Goal: Transaction & Acquisition: Purchase product/service

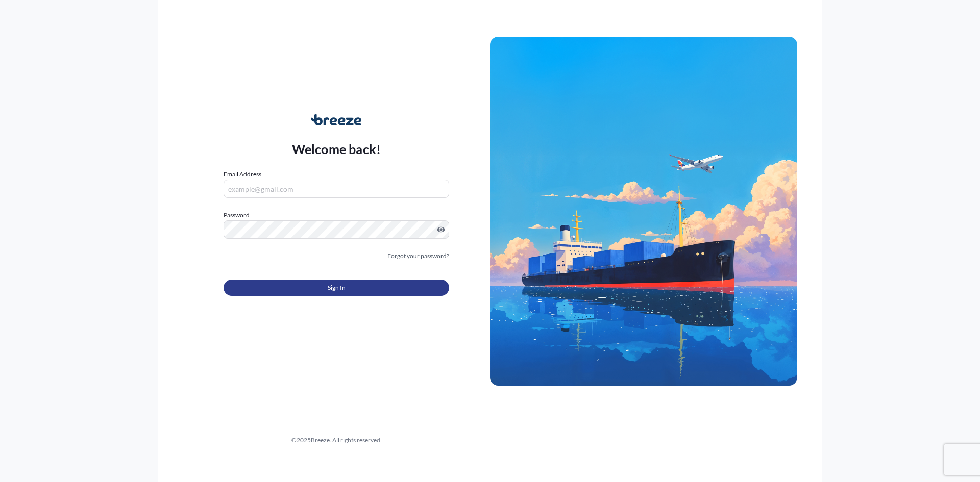
type input "[PERSON_NAME][EMAIL_ADDRESS][DOMAIN_NAME]"
click at [342, 291] on span "Sign In" at bounding box center [337, 288] width 18 height 10
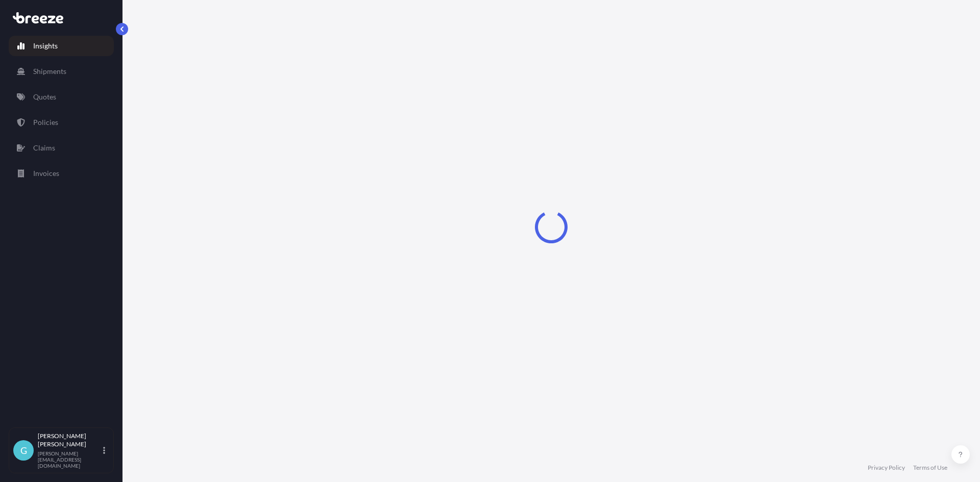
select select "2025"
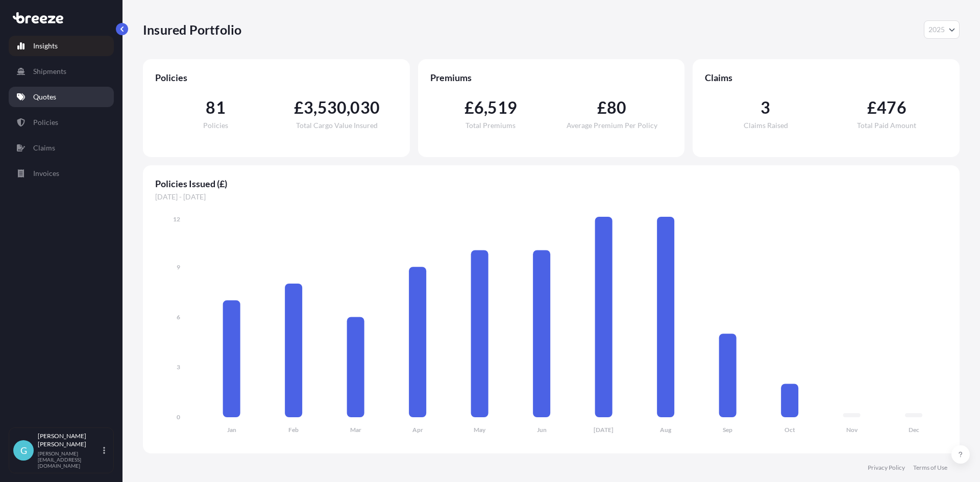
click at [41, 99] on p "Quotes" at bounding box center [44, 97] width 23 height 10
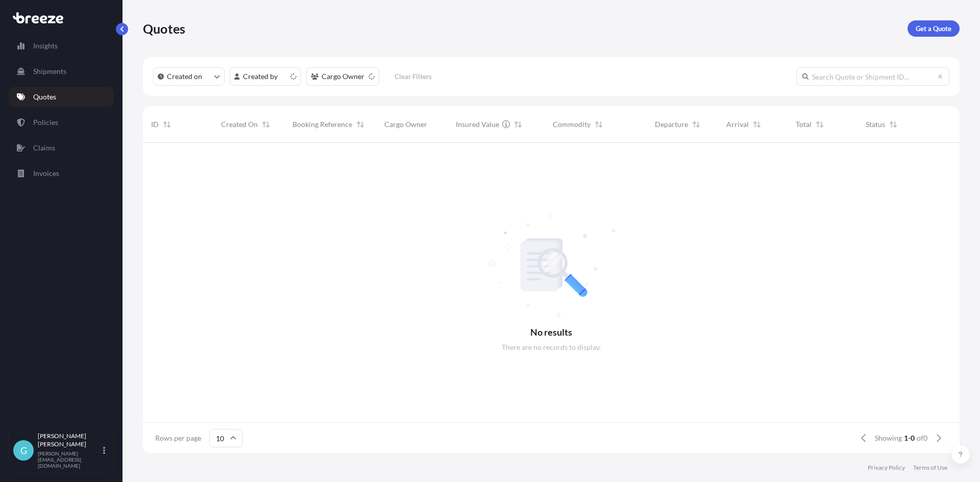
scroll to position [8, 8]
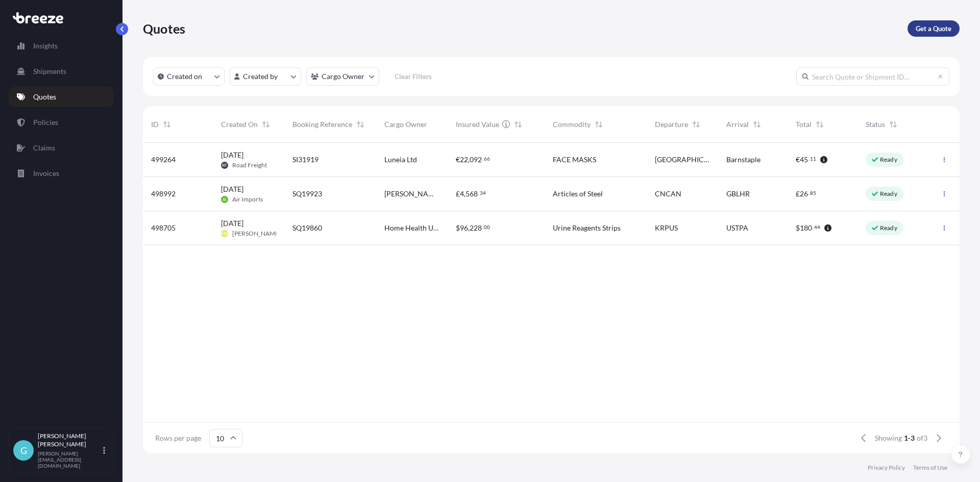
click at [926, 23] on link "Get a Quote" at bounding box center [933, 28] width 52 height 16
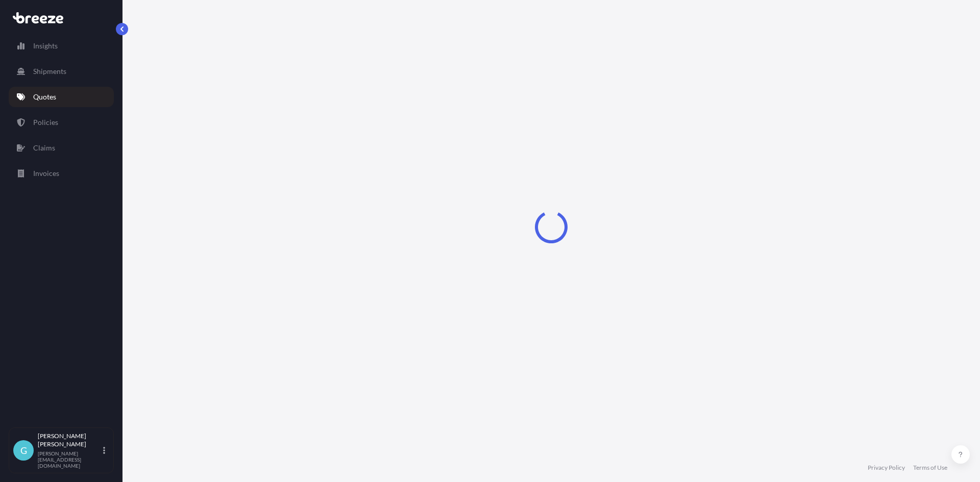
select select "Sea"
select select "1"
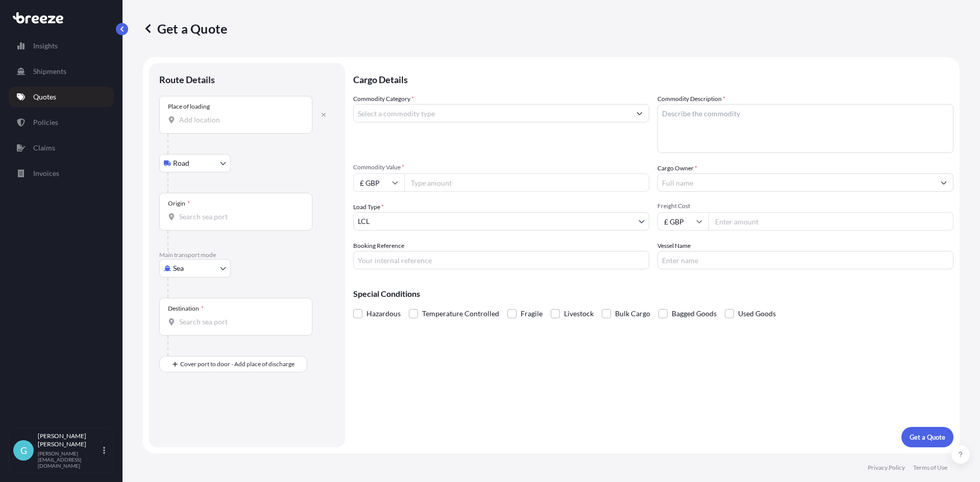
click at [244, 110] on div "Place of loading" at bounding box center [235, 115] width 153 height 38
click at [244, 115] on input "Place of loading" at bounding box center [239, 120] width 120 height 10
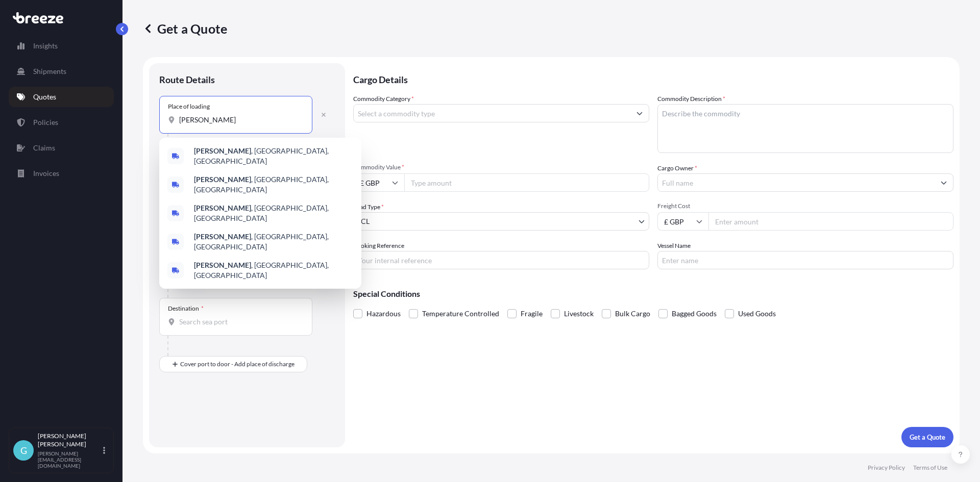
click at [264, 120] on input "[PERSON_NAME]" at bounding box center [239, 120] width 120 height 10
click at [316, 159] on div "[GEOGRAPHIC_DATA], [GEOGRAPHIC_DATA], [GEOGRAPHIC_DATA]" at bounding box center [260, 156] width 194 height 29
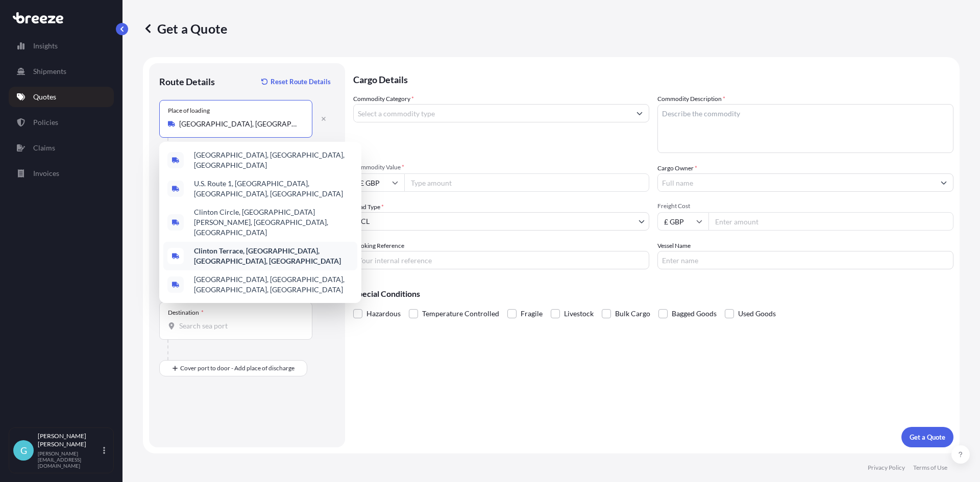
type input "Clinton Terrace, [GEOGRAPHIC_DATA], [GEOGRAPHIC_DATA], [GEOGRAPHIC_DATA]"
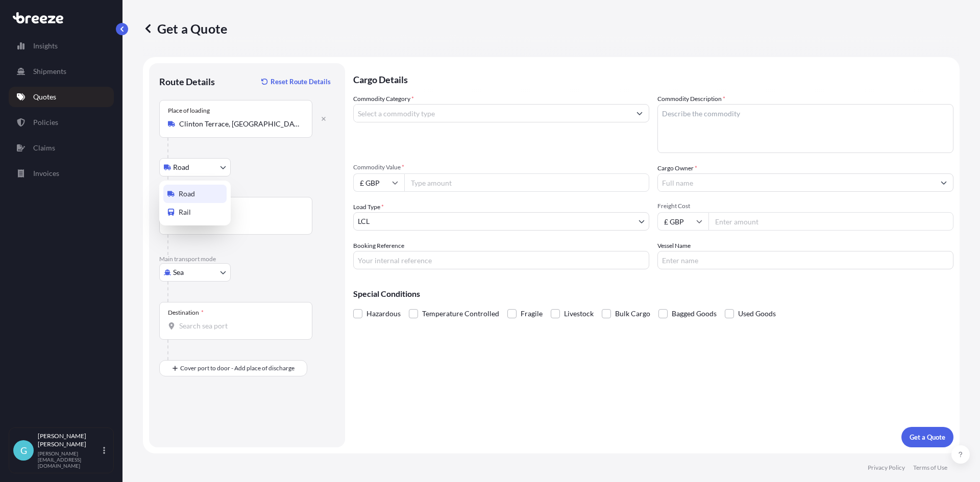
click at [186, 171] on body "5 options available. Insights Shipments Quotes Policies Claims Invoices G [PERS…" at bounding box center [490, 241] width 980 height 482
click at [241, 209] on div "Origin *" at bounding box center [235, 216] width 153 height 38
click at [241, 216] on input "Origin *" at bounding box center [239, 221] width 120 height 10
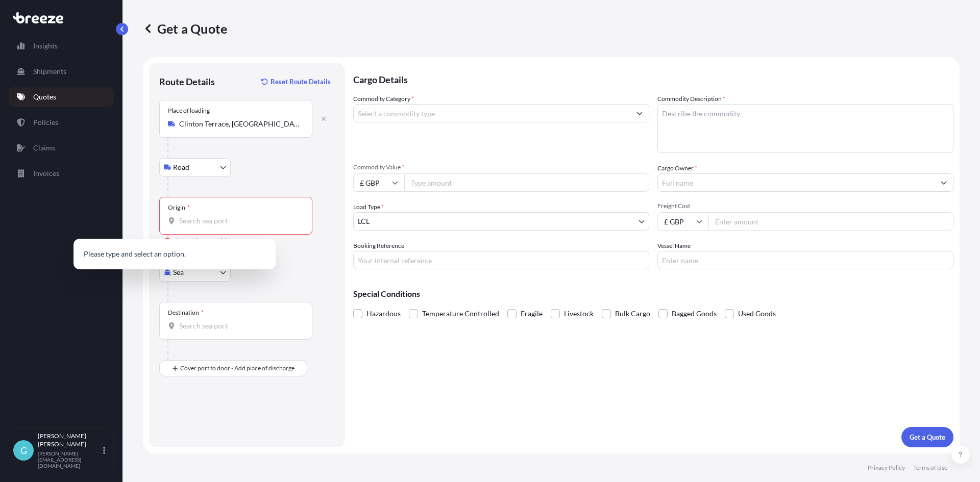
click at [252, 231] on div "Origin *" at bounding box center [235, 216] width 153 height 38
click at [252, 226] on input "Origin * Please select an origin" at bounding box center [239, 221] width 120 height 10
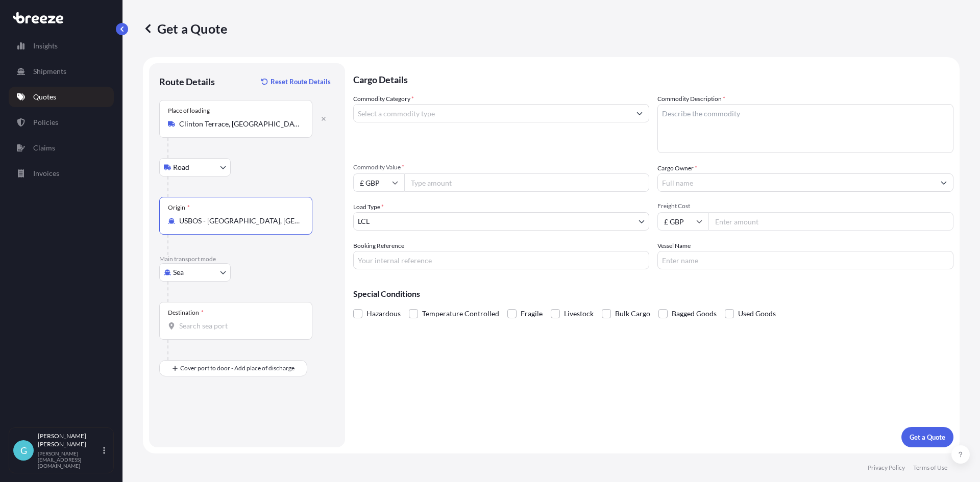
type input "USBOS - [GEOGRAPHIC_DATA], [GEOGRAPHIC_DATA]"
click at [209, 161] on body "3 options available. Insights Shipments Quotes Policies Claims Invoices G [PERS…" at bounding box center [490, 241] width 980 height 482
click at [219, 273] on body "Insights Shipments Quotes Policies Claims Invoices G [PERSON_NAME] [PERSON_NAME…" at bounding box center [490, 241] width 980 height 482
click at [197, 322] on div "Air" at bounding box center [194, 317] width 63 height 18
select select "Air"
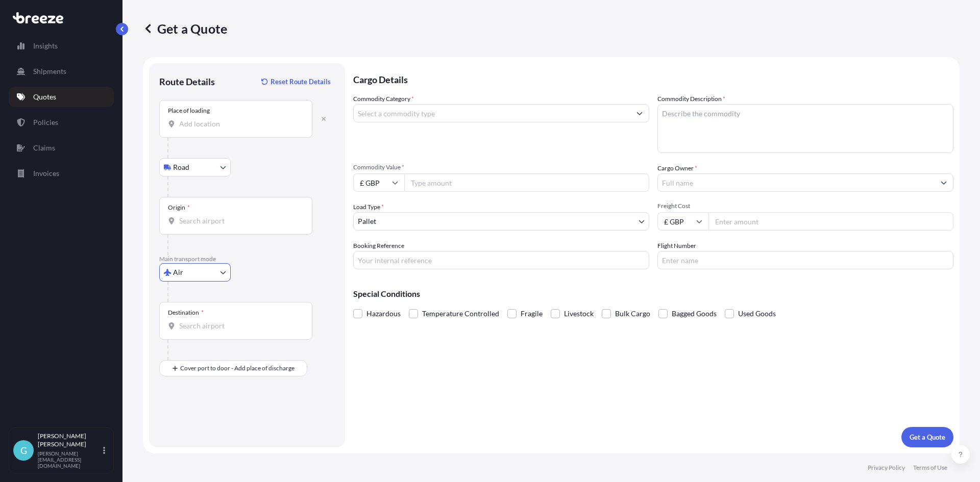
click at [239, 212] on div "Origin *" at bounding box center [235, 216] width 153 height 38
click at [239, 216] on input "Origin *" at bounding box center [239, 221] width 120 height 10
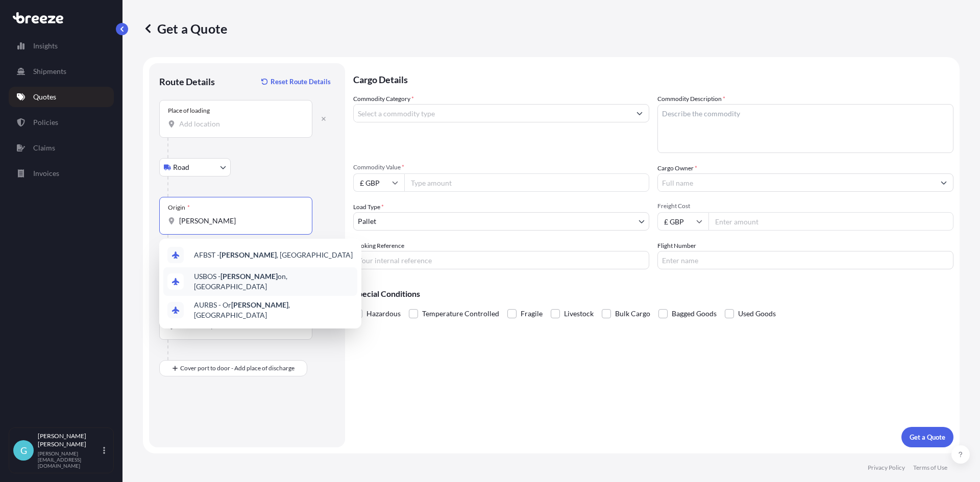
click at [316, 283] on div "USBOS - [PERSON_NAME] on, [GEOGRAPHIC_DATA]" at bounding box center [260, 281] width 194 height 29
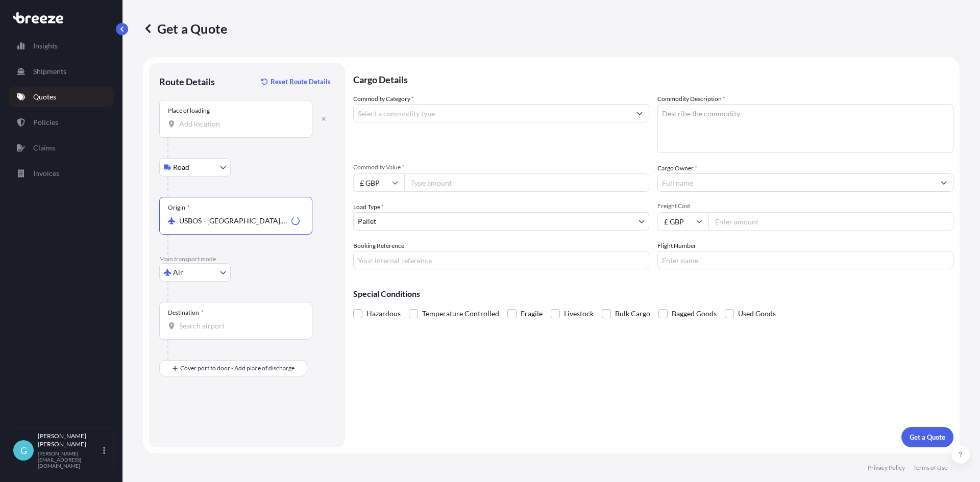
type input "USBOS - [GEOGRAPHIC_DATA], [GEOGRAPHIC_DATA]"
click at [223, 130] on div "Place of loading" at bounding box center [235, 119] width 153 height 38
click at [223, 129] on input "Place of loading" at bounding box center [239, 124] width 120 height 10
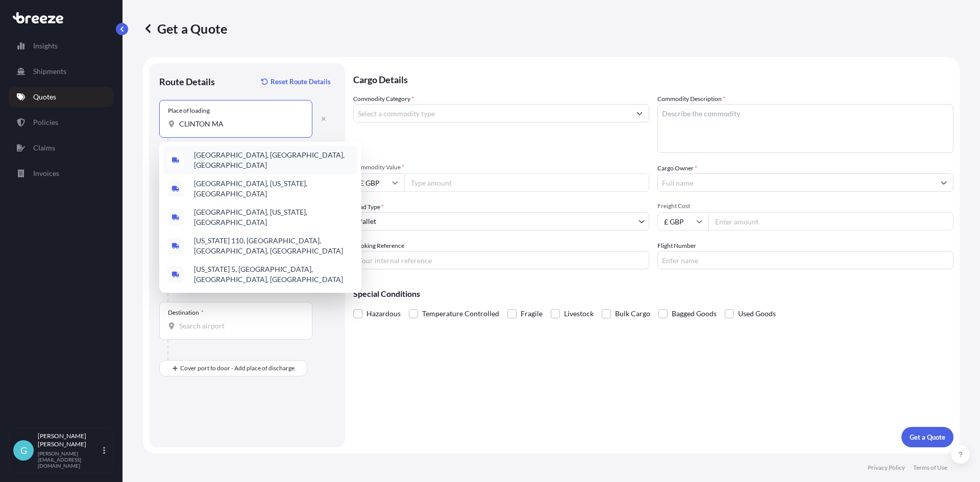
click at [237, 157] on span "[GEOGRAPHIC_DATA], [GEOGRAPHIC_DATA], [GEOGRAPHIC_DATA]" at bounding box center [273, 160] width 159 height 20
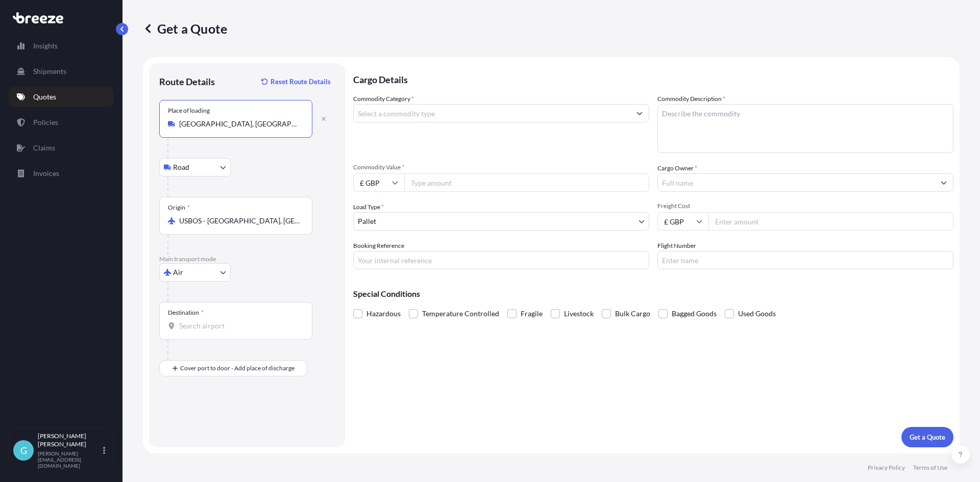
type input "[GEOGRAPHIC_DATA], [GEOGRAPHIC_DATA], [GEOGRAPHIC_DATA]"
click at [228, 317] on div "Destination *" at bounding box center [235, 321] width 153 height 38
click at [228, 321] on input "Destination *" at bounding box center [239, 326] width 120 height 10
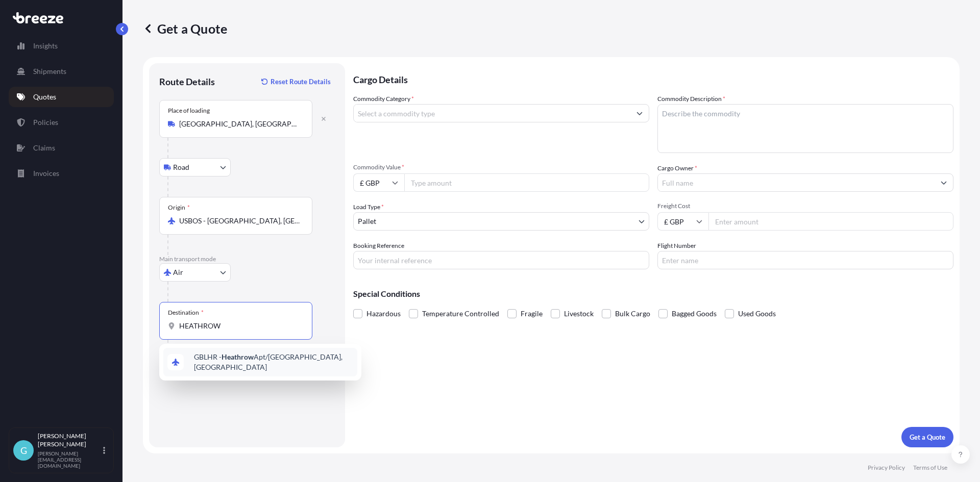
click at [236, 348] on div "GBLHR - Heathrow Apt/[GEOGRAPHIC_DATA], [GEOGRAPHIC_DATA]" at bounding box center [260, 362] width 194 height 29
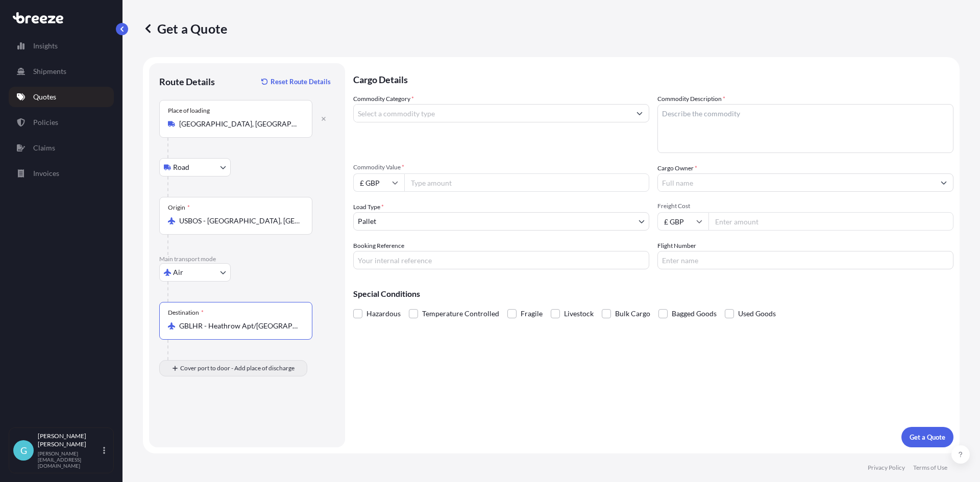
type input "GBLHR - Heathrow Apt/[GEOGRAPHIC_DATA], [GEOGRAPHIC_DATA]"
click at [225, 412] on div "Place of Discharge" at bounding box center [235, 418] width 153 height 38
click at [225, 418] on input "Place of Discharge" at bounding box center [239, 423] width 120 height 10
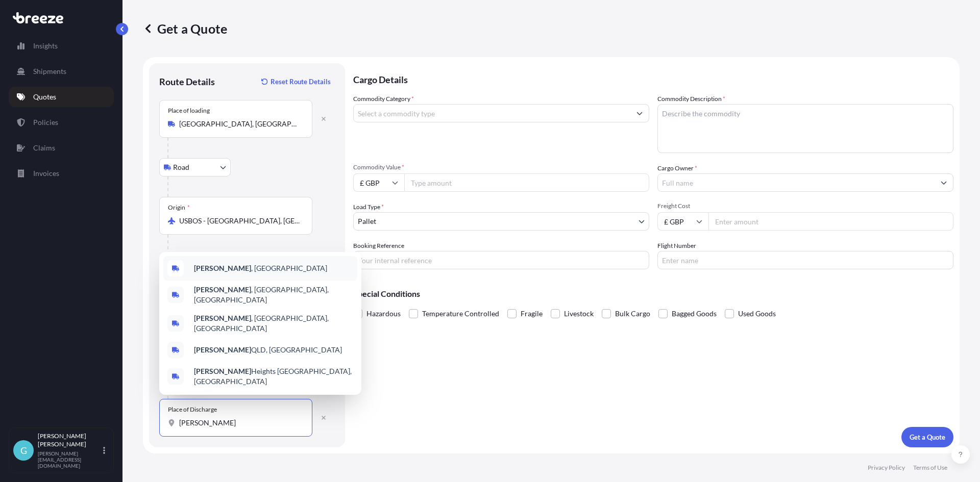
click at [227, 273] on span "[GEOGRAPHIC_DATA] , [GEOGRAPHIC_DATA]" at bounding box center [260, 268] width 133 height 10
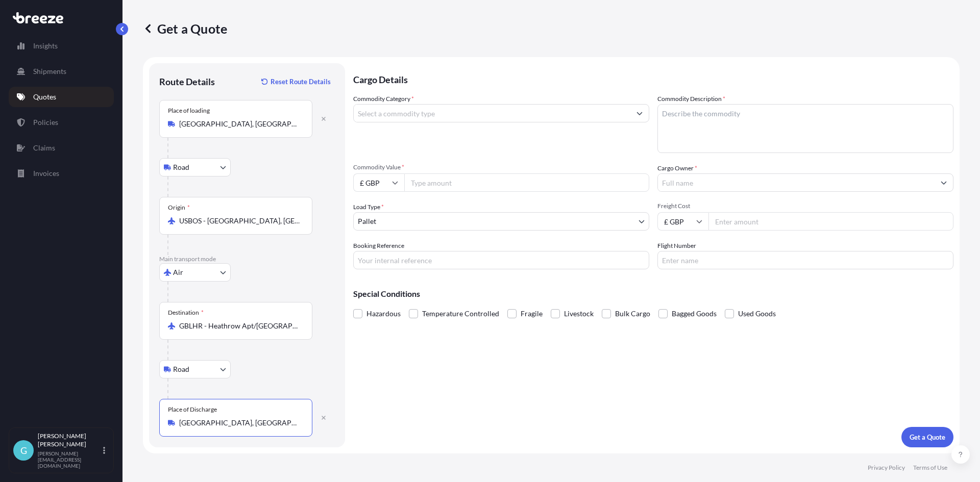
drag, startPoint x: 231, startPoint y: 420, endPoint x: 83, endPoint y: 421, distance: 147.5
click at [83, 421] on div "Insights Shipments Quotes Policies Claims Invoices G [PERSON_NAME] [PERSON_NAME…" at bounding box center [490, 241] width 980 height 482
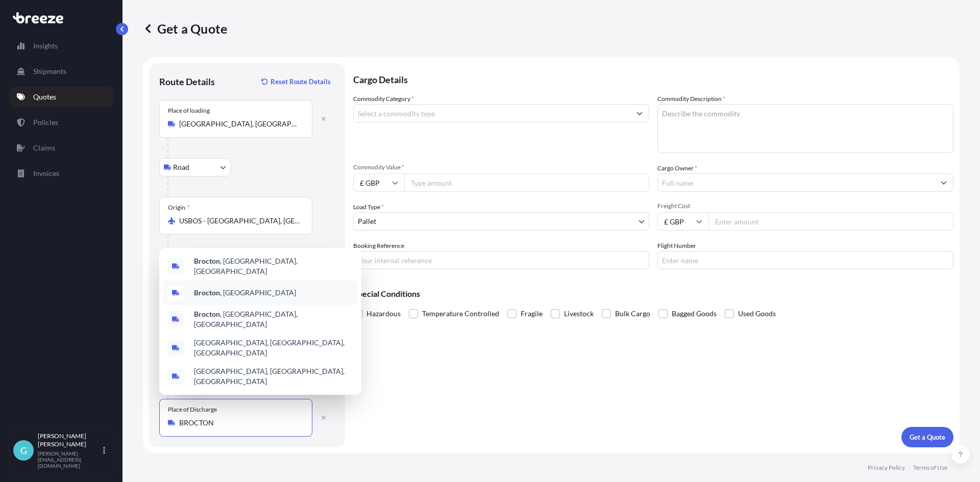
click at [273, 305] on div "[GEOGRAPHIC_DATA] , [GEOGRAPHIC_DATA]" at bounding box center [260, 293] width 194 height 24
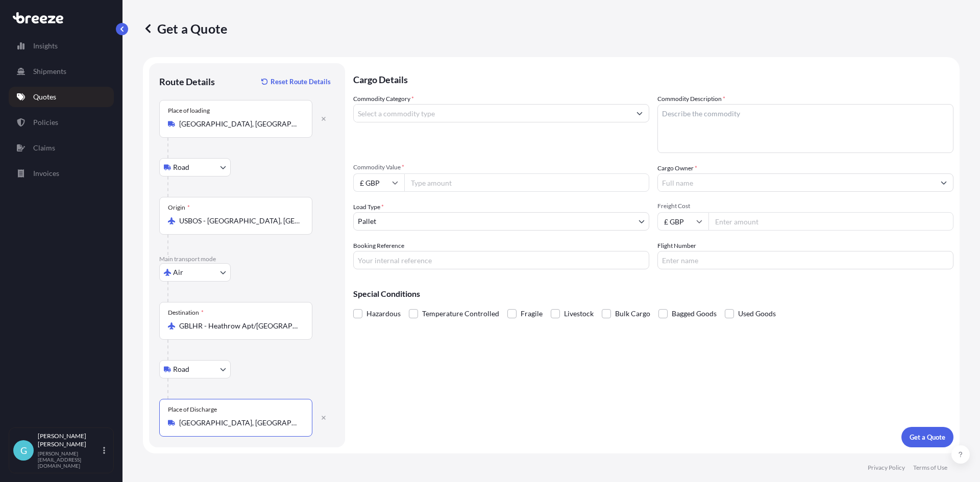
type input "[GEOGRAPHIC_DATA], [GEOGRAPHIC_DATA]"
click at [474, 111] on input "Commodity Category *" at bounding box center [492, 113] width 277 height 18
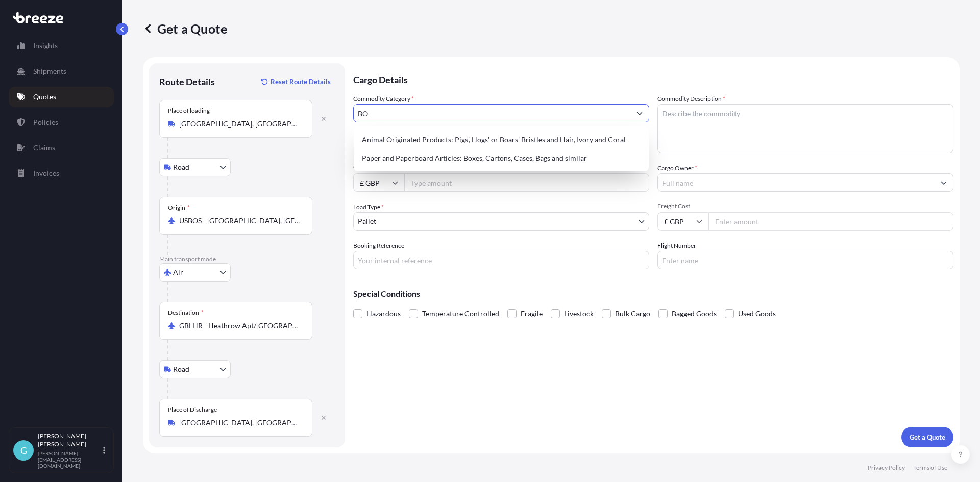
type input "B"
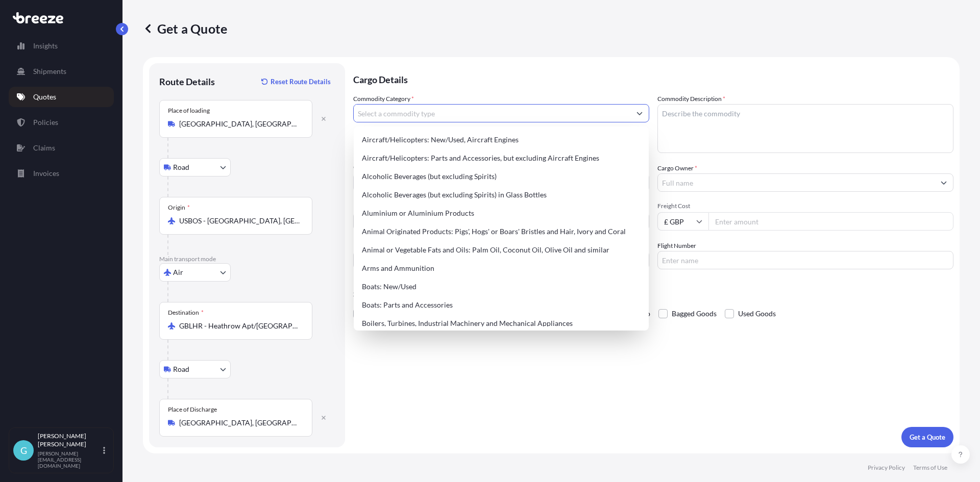
click at [521, 40] on div "Get a Quote" at bounding box center [551, 28] width 816 height 57
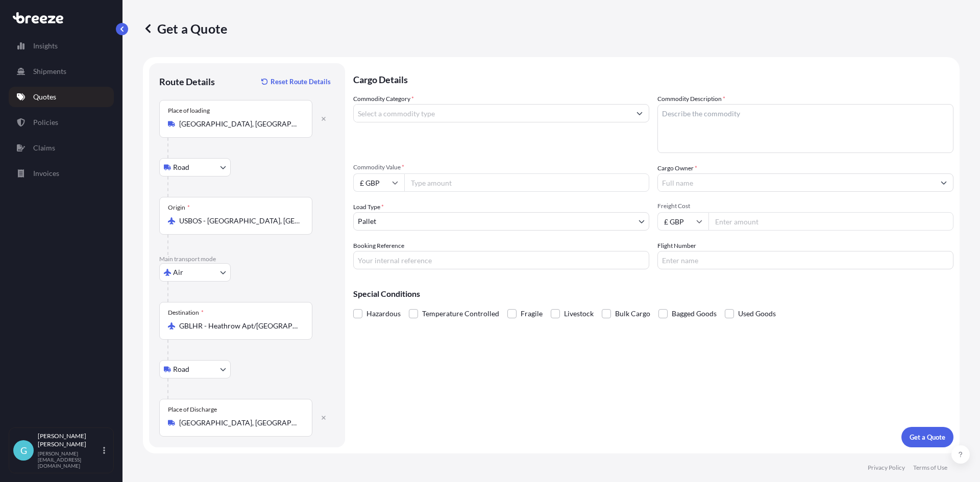
click at [409, 266] on input "Booking Reference" at bounding box center [501, 260] width 296 height 18
paste input "SQ20415"
type input "SQ20415"
click at [525, 189] on input "Commodity Value *" at bounding box center [526, 182] width 245 height 18
click at [374, 185] on input "£ GBP" at bounding box center [378, 182] width 51 height 18
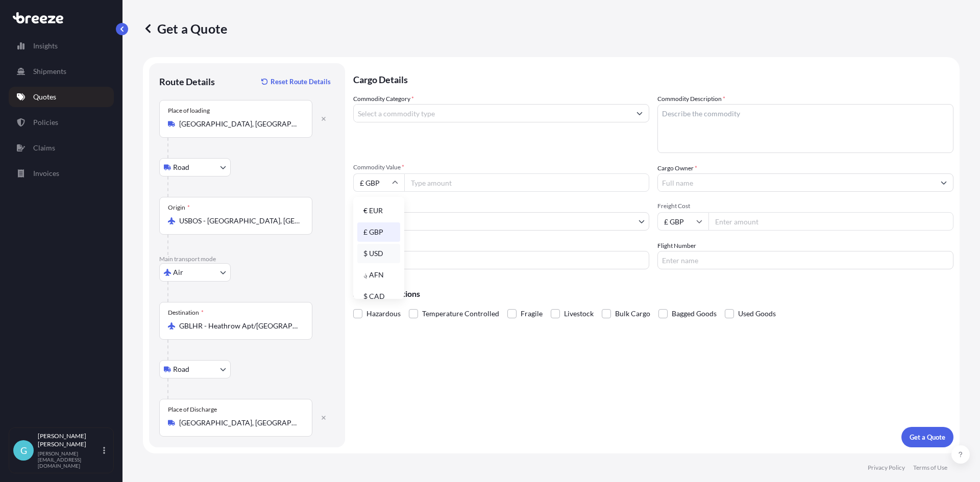
click at [381, 259] on div "$ USD" at bounding box center [378, 253] width 43 height 19
type input "$ USD"
click at [510, 187] on input "Commodity Value *" at bounding box center [526, 182] width 245 height 18
type input "12000"
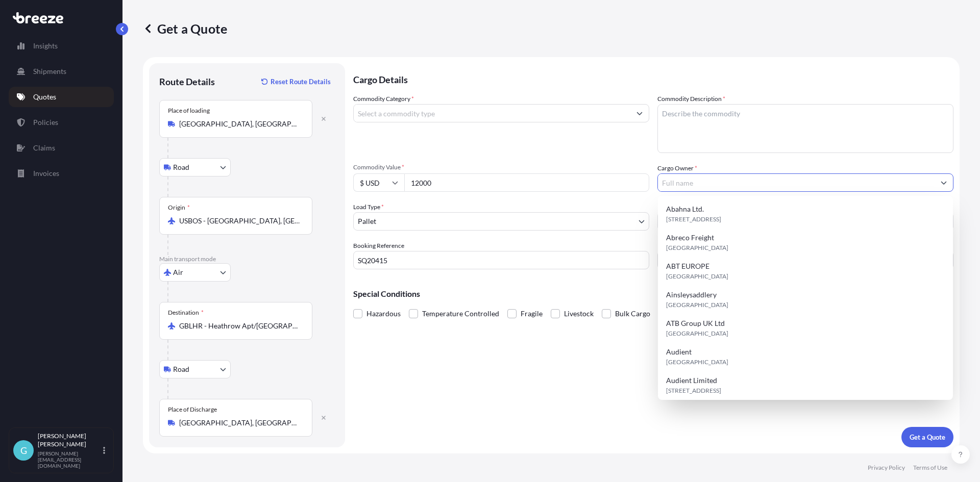
click at [674, 189] on input "Cargo Owner *" at bounding box center [796, 182] width 277 height 18
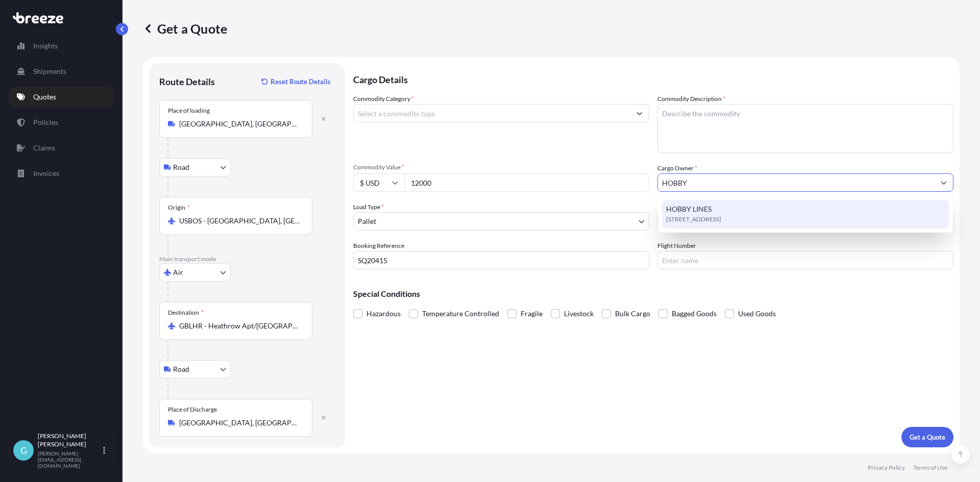
click at [828, 223] on div "[STREET_ADDRESS]" at bounding box center [805, 214] width 287 height 29
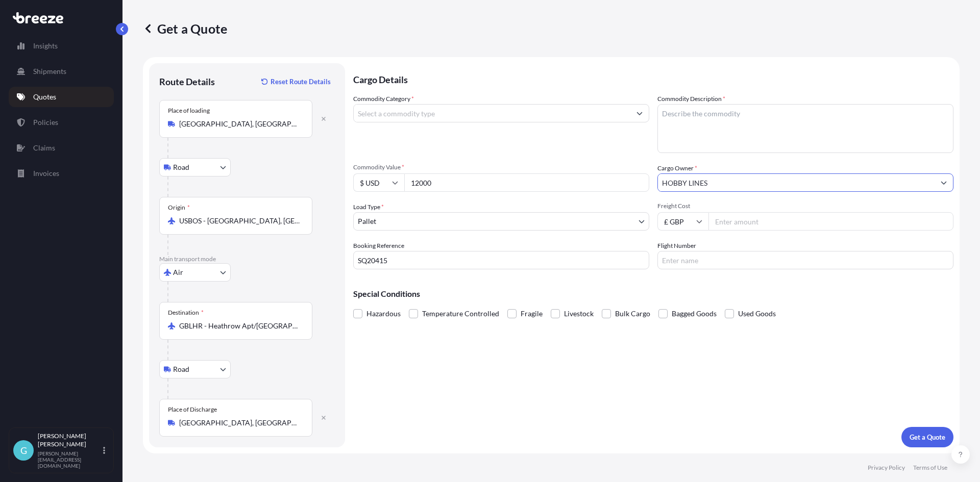
type input "HOBBY LINES"
click at [828, 223] on input "Freight Cost" at bounding box center [830, 221] width 245 height 18
type input "2672.20"
click at [761, 142] on textarea "Commodity Description *" at bounding box center [805, 128] width 296 height 49
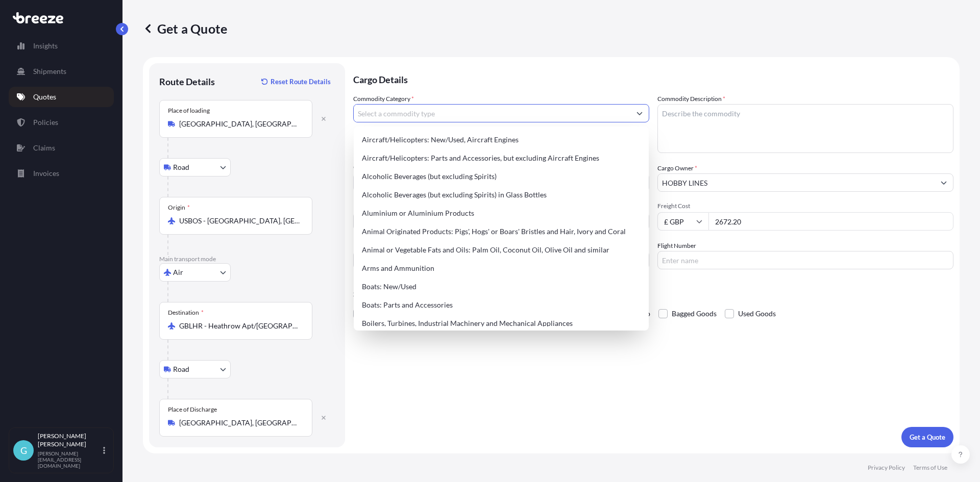
click at [488, 113] on input "Commodity Category *" at bounding box center [492, 113] width 277 height 18
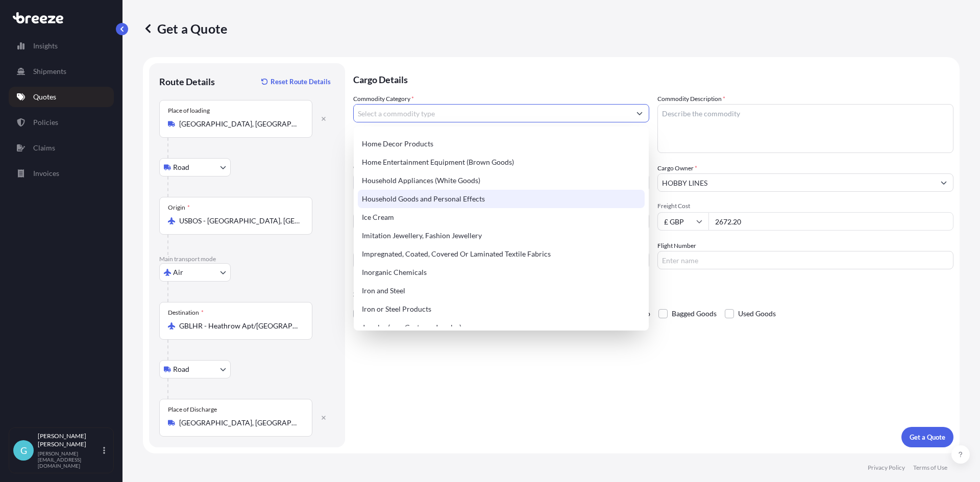
scroll to position [918, 0]
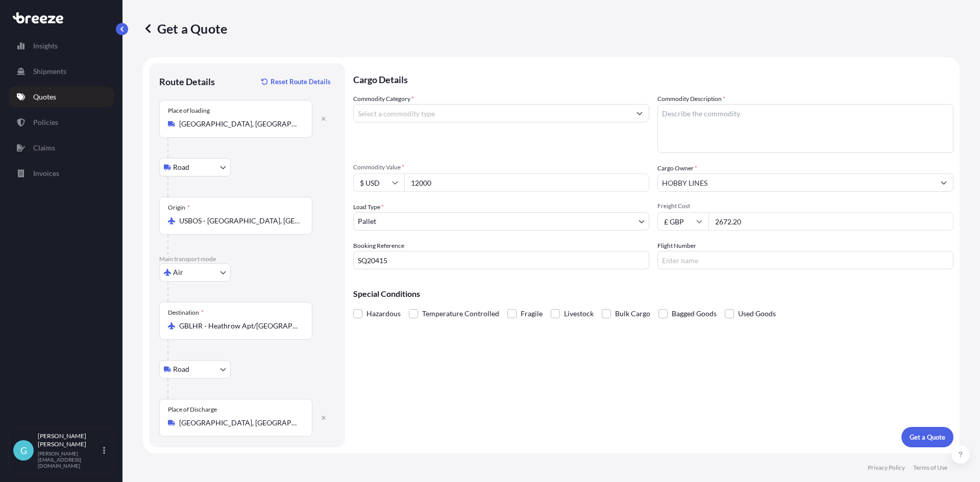
click at [601, 108] on input "Commodity Category *" at bounding box center [492, 113] width 277 height 18
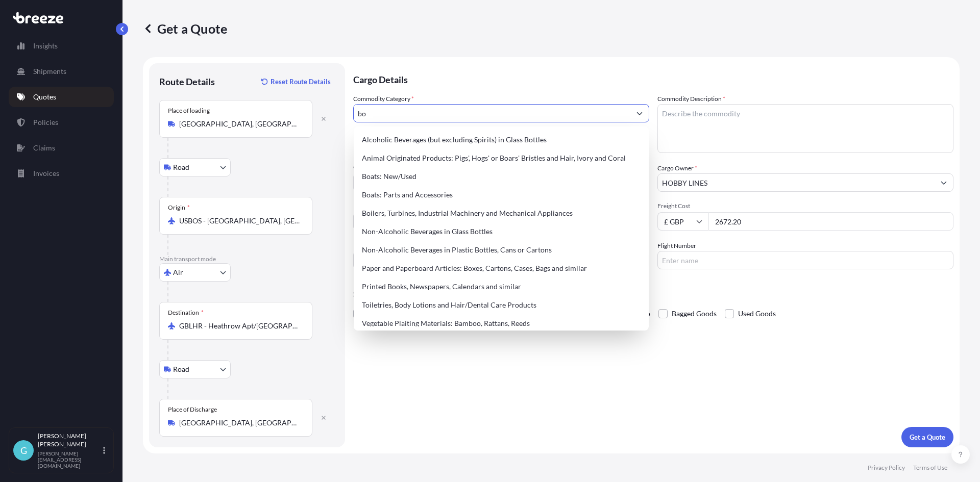
type input "b"
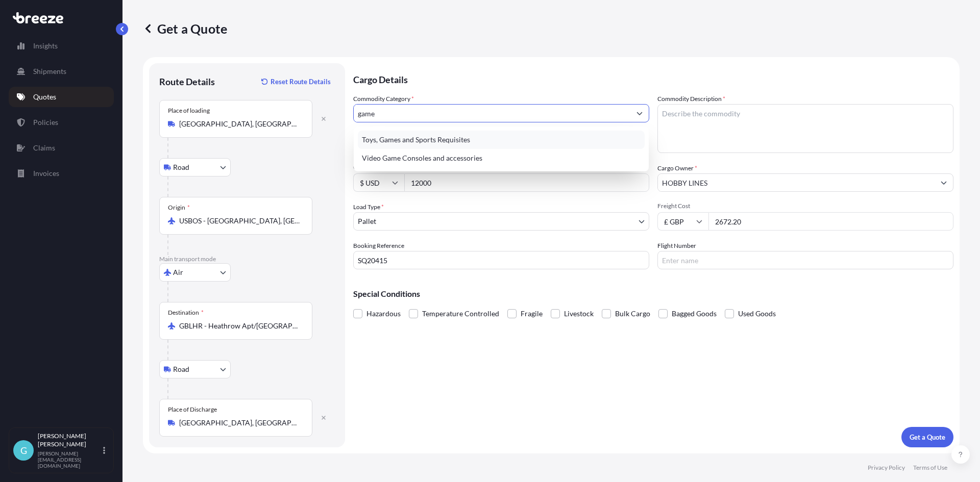
click at [499, 138] on div "Toys, Games and Sports Requisites" at bounding box center [501, 140] width 287 height 18
type input "Toys, Games and Sports Requisites"
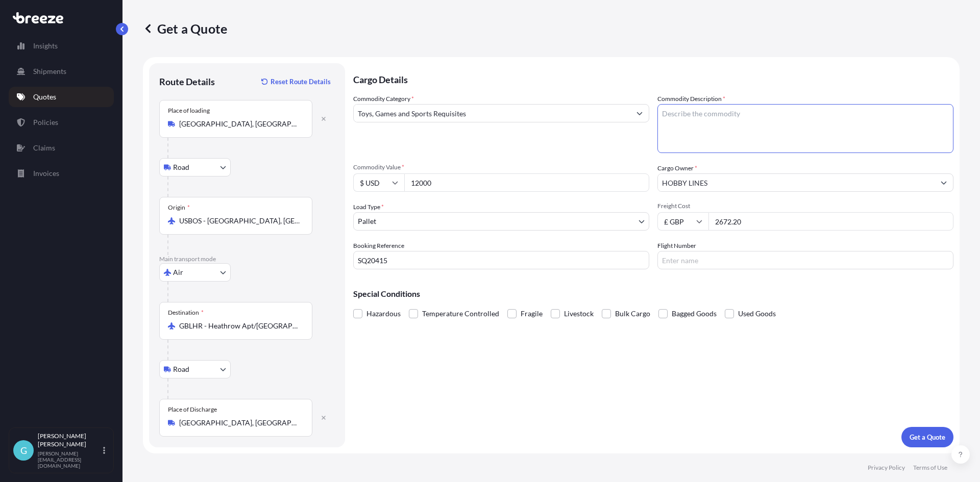
click at [695, 107] on textarea "Commodity Description *" at bounding box center [805, 128] width 296 height 49
type textarea "Board games"
click at [934, 437] on p "Get a Quote" at bounding box center [927, 437] width 36 height 10
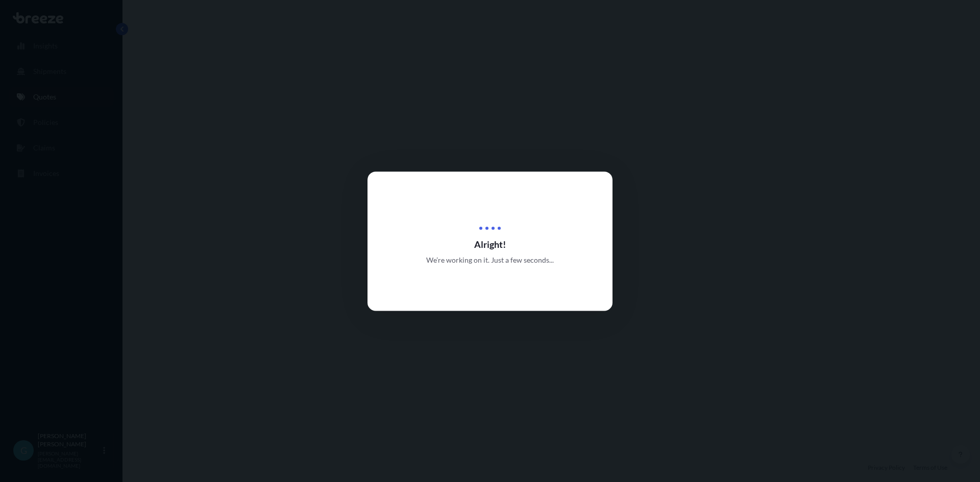
select select "Road"
select select "Air"
select select "Road"
select select "1"
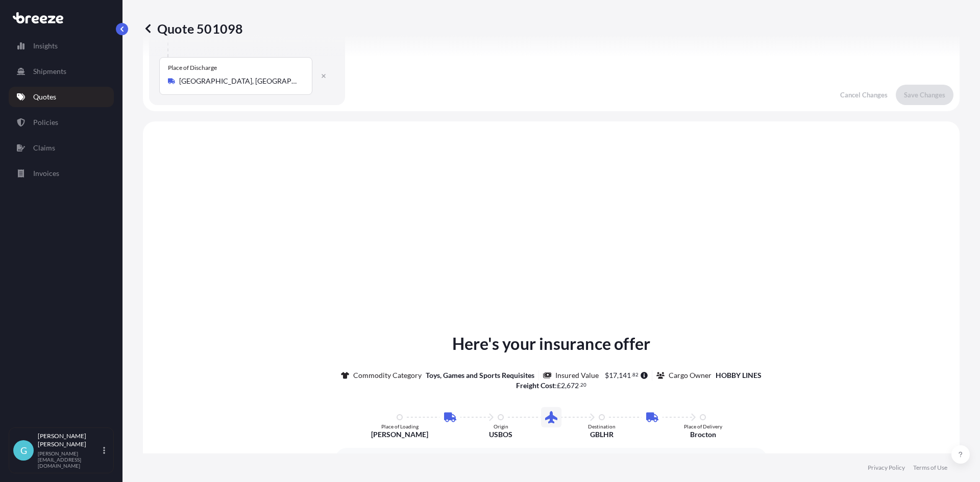
scroll to position [408, 0]
